Goal: Information Seeking & Learning: Learn about a topic

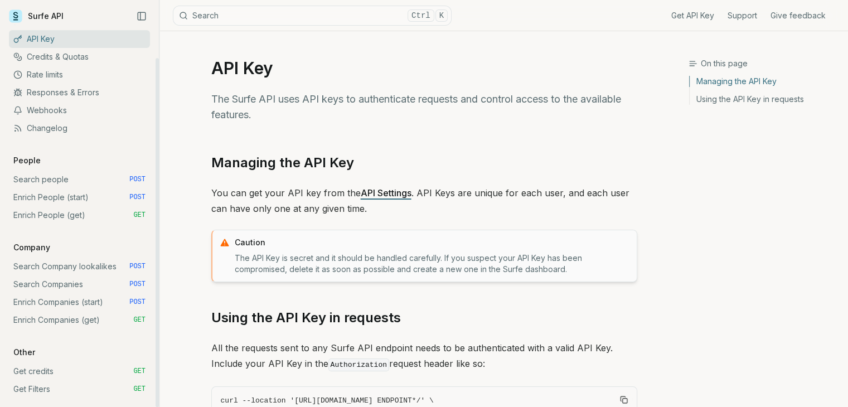
click at [99, 57] on link "Credits & Quotas" at bounding box center [79, 57] width 141 height 18
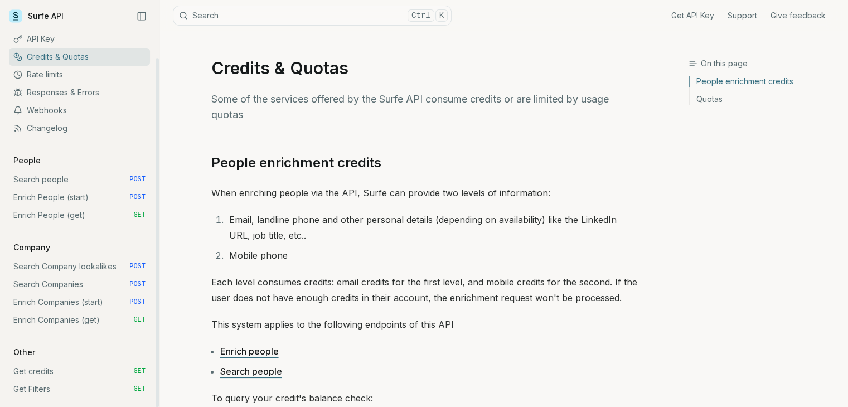
click at [77, 41] on link "API Key" at bounding box center [79, 39] width 141 height 18
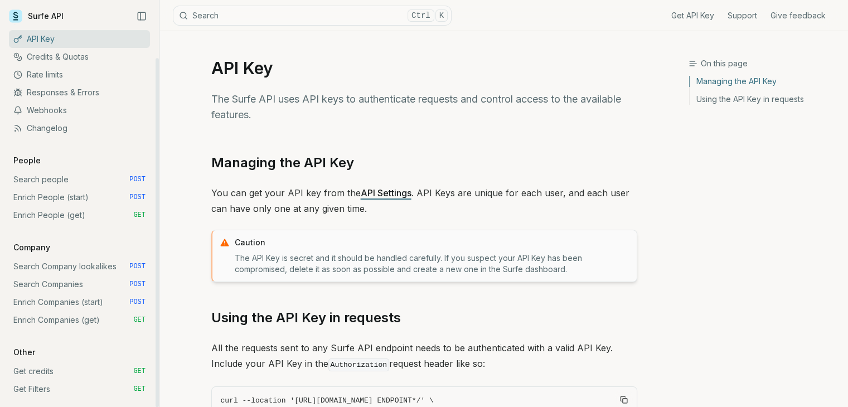
scroll to position [143, 0]
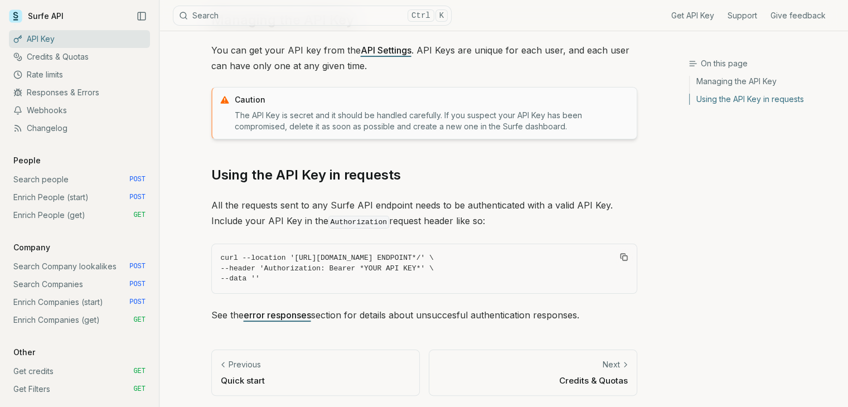
click at [616, 362] on p "Next" at bounding box center [610, 364] width 17 height 11
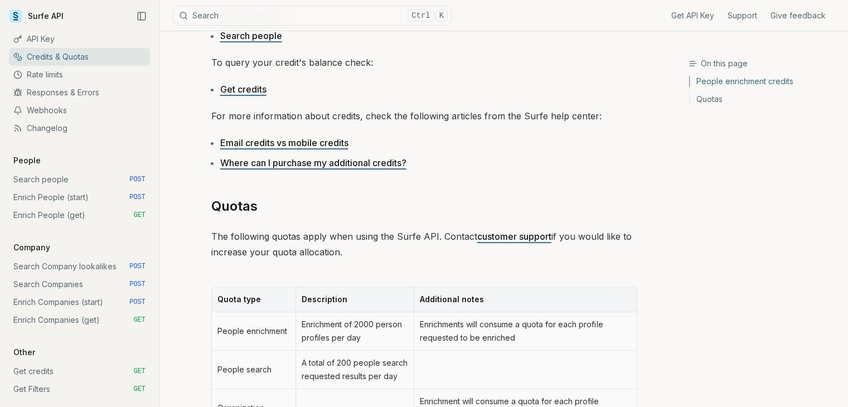
scroll to position [563, 0]
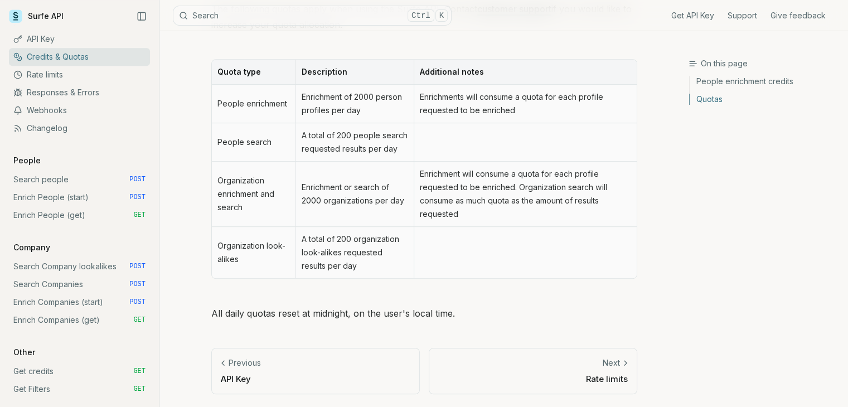
click at [617, 364] on p "Next" at bounding box center [610, 362] width 17 height 11
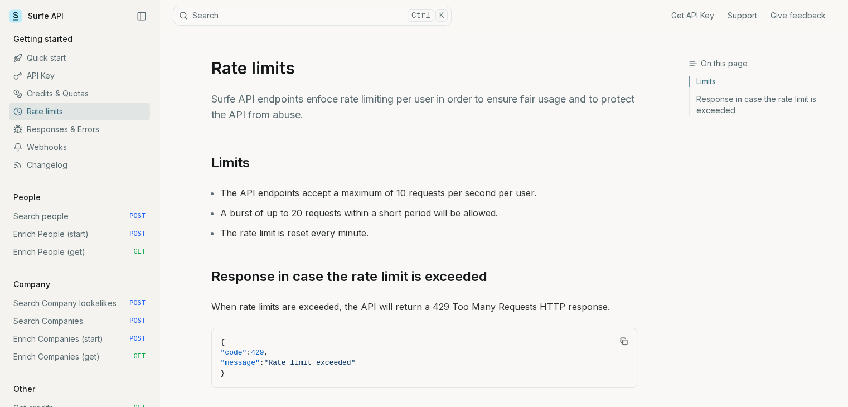
click at [684, 20] on link "Get API Key" at bounding box center [692, 15] width 43 height 11
